Goal: Use online tool/utility: Utilize a website feature to perform a specific function

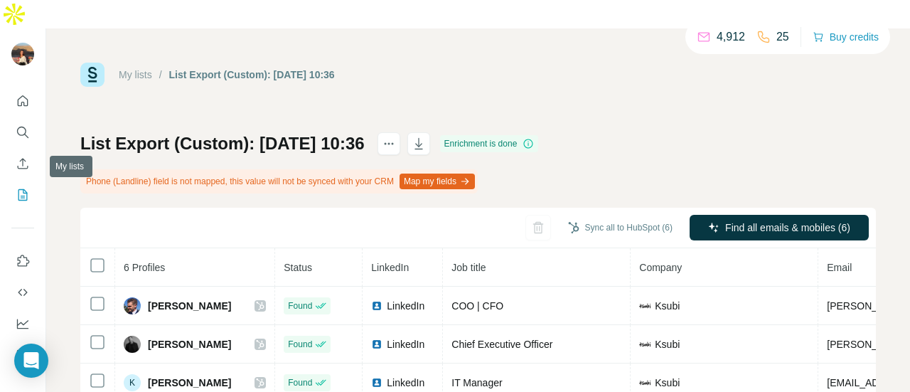
click at [26, 188] on icon "My lists" at bounding box center [23, 195] width 14 height 14
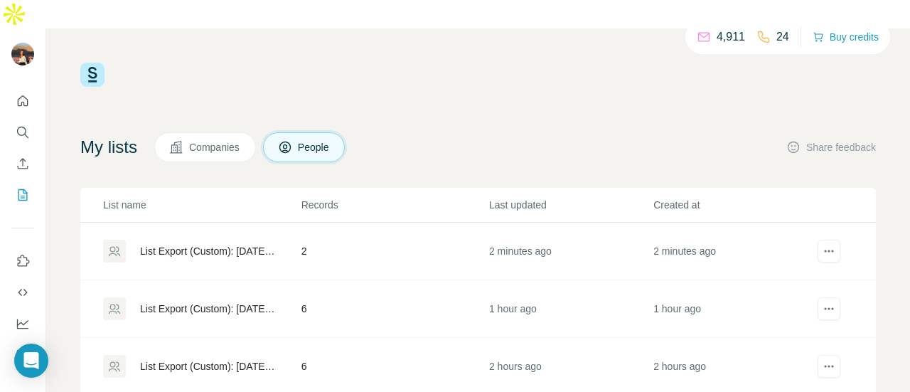
click at [219, 244] on div "List Export (Custom): [DATE] 12:02" at bounding box center [208, 251] width 137 height 14
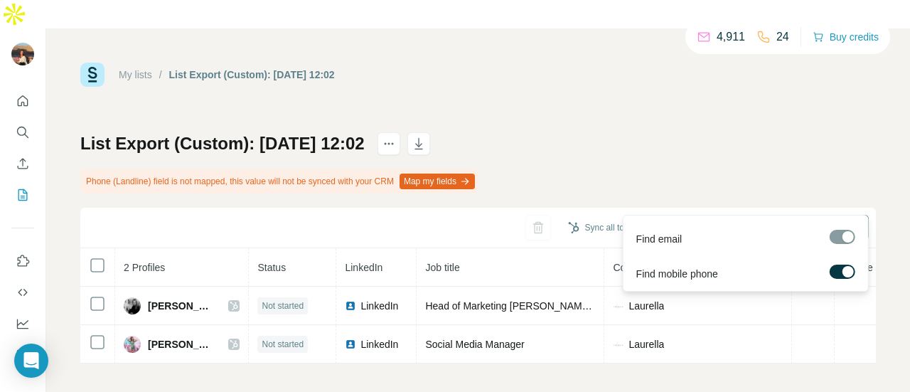
click at [738, 215] on div "Find email Find mobile phone" at bounding box center [746, 253] width 246 height 77
click at [738, 220] on span "Find all emails & mobiles (2)" at bounding box center [787, 227] width 125 height 14
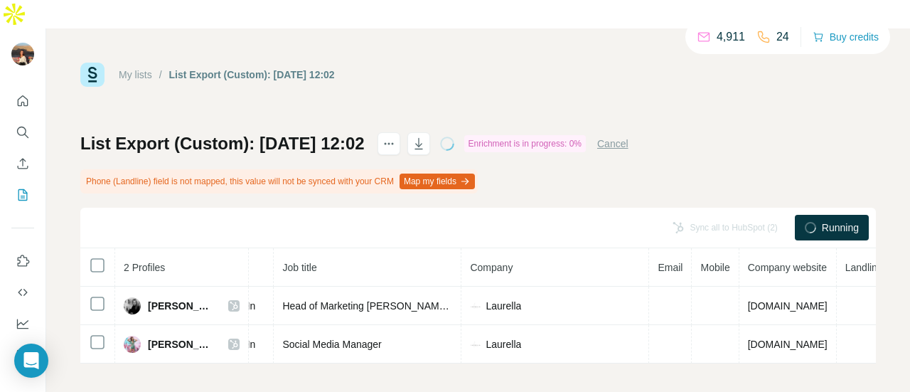
scroll to position [0, 144]
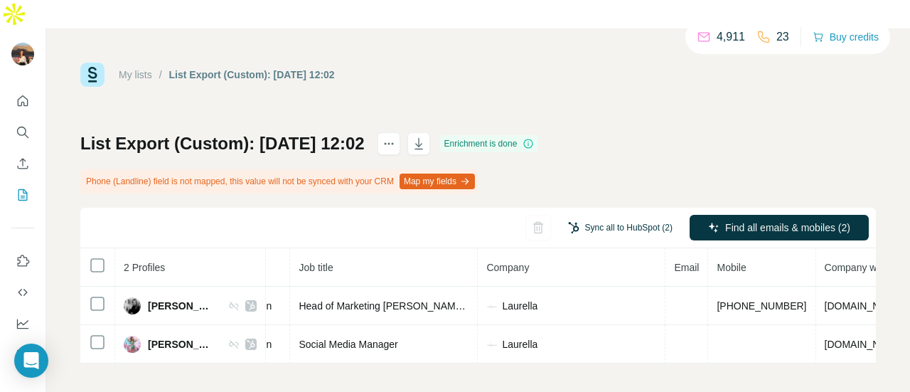
click at [624, 217] on button "Sync all to HubSpot (2)" at bounding box center [620, 227] width 124 height 21
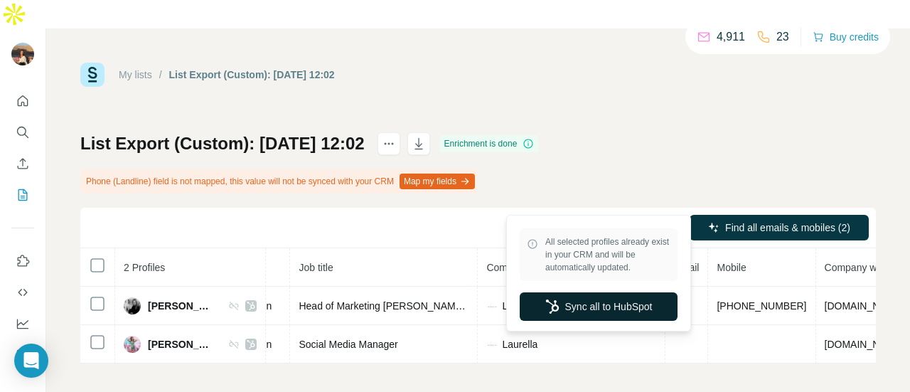
click at [567, 319] on button "Sync all to HubSpot" at bounding box center [599, 306] width 158 height 28
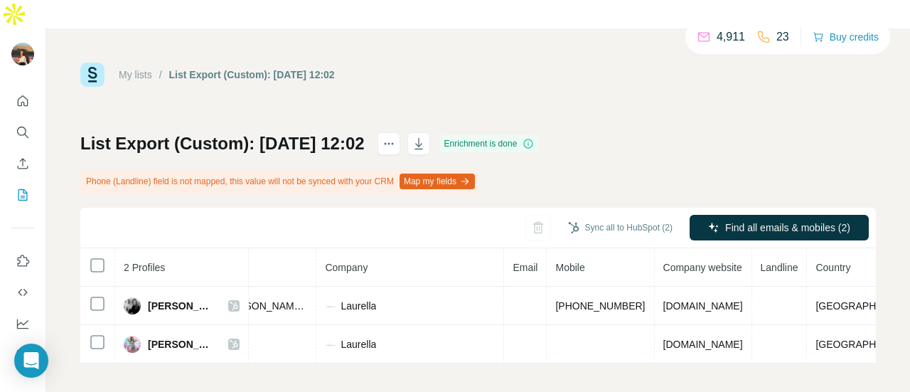
scroll to position [0, 284]
click at [761, 217] on div "Sync all to HubSpot (2) Find all emails & mobiles (2)" at bounding box center [478, 228] width 796 height 41
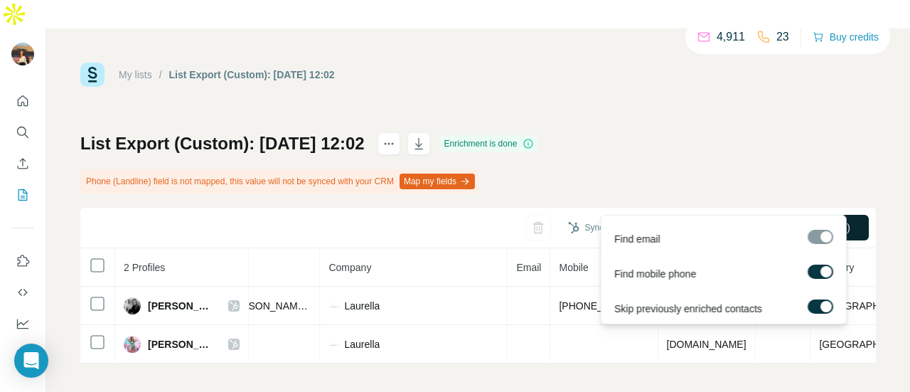
click at [762, 215] on button "Find all emails & mobiles (2)" at bounding box center [779, 228] width 179 height 26
